Goal: Unclear: Browse casually

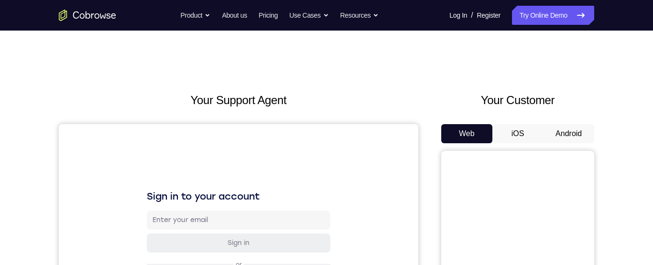
click at [581, 134] on button "Android" at bounding box center [568, 133] width 51 height 19
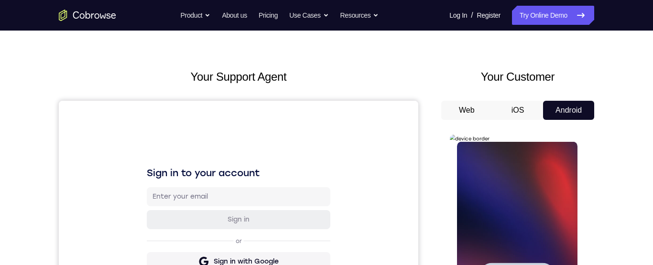
scroll to position [167, 0]
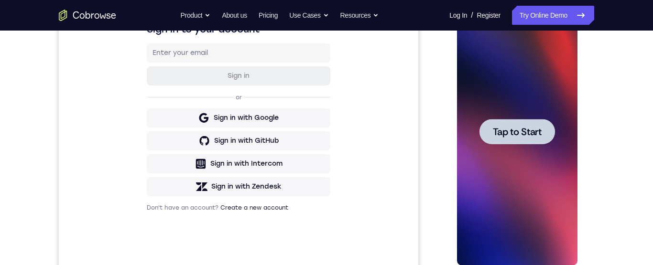
click at [554, 155] on div at bounding box center [517, 132] width 121 height 268
click at [552, 162] on div at bounding box center [517, 132] width 121 height 268
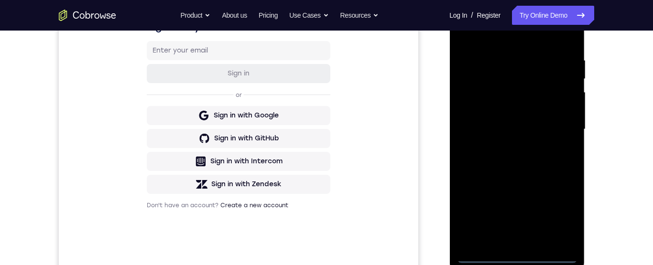
scroll to position [206, 0]
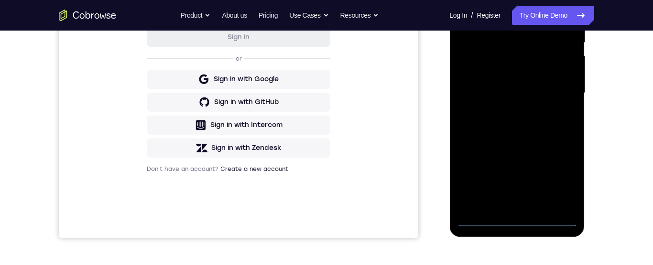
click at [561, 181] on div at bounding box center [517, 93] width 121 height 268
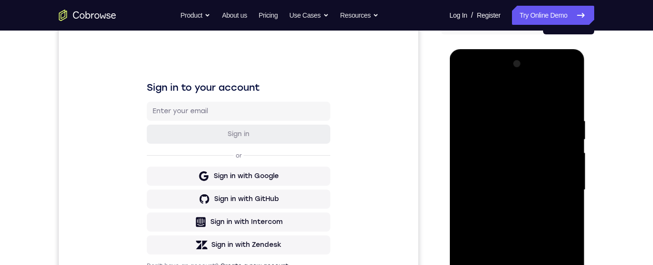
click at [504, 97] on div at bounding box center [517, 190] width 121 height 268
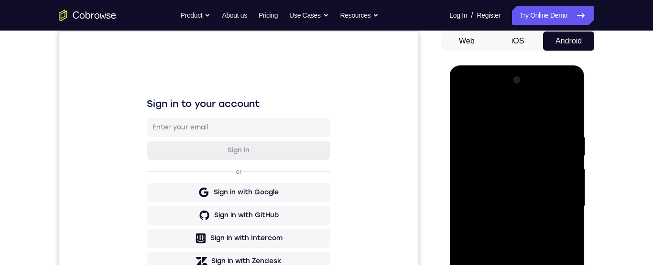
click at [557, 201] on div at bounding box center [517, 207] width 121 height 268
click at [576, 145] on div at bounding box center [517, 207] width 121 height 268
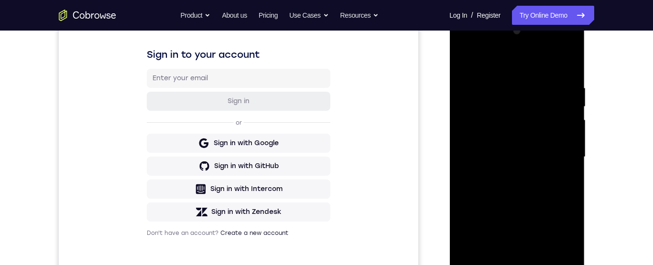
click at [507, 175] on div at bounding box center [517, 157] width 121 height 268
click at [525, 151] on div at bounding box center [517, 157] width 121 height 268
click at [505, 139] on div at bounding box center [517, 157] width 121 height 268
click at [522, 161] on div at bounding box center [517, 157] width 121 height 268
click at [530, 191] on div at bounding box center [517, 157] width 121 height 268
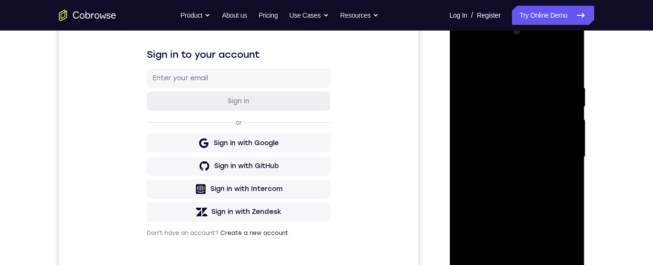
click at [520, 209] on div at bounding box center [517, 157] width 121 height 268
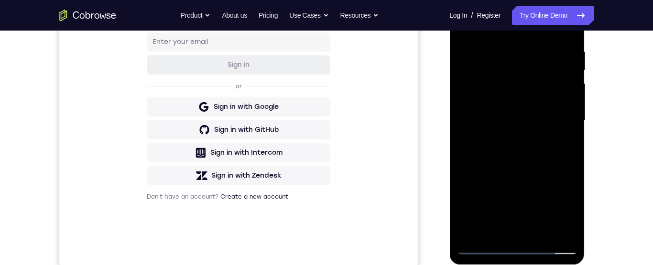
click at [540, 163] on div at bounding box center [517, 121] width 121 height 268
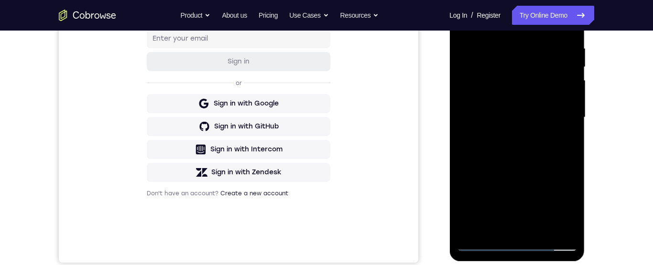
click at [539, 227] on div at bounding box center [517, 118] width 121 height 268
click at [525, 173] on div at bounding box center [517, 118] width 121 height 268
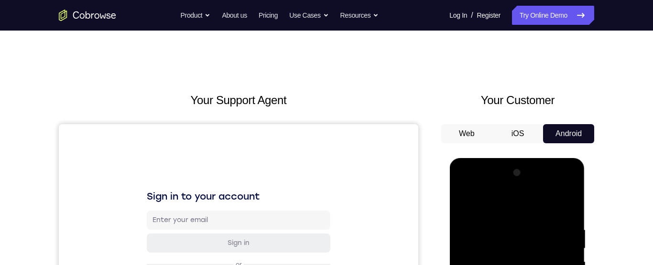
scroll to position [201, 0]
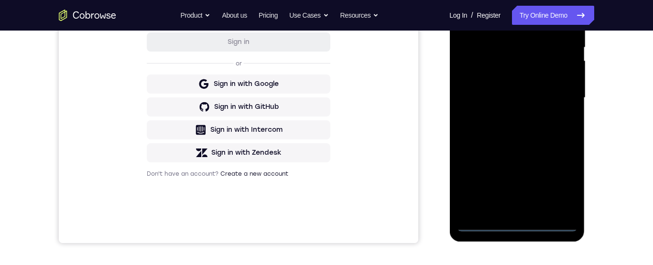
click at [515, 223] on div at bounding box center [517, 98] width 121 height 268
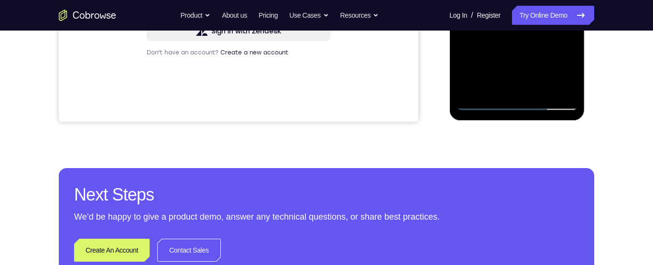
scroll to position [0, 0]
